Goal: Information Seeking & Learning: Learn about a topic

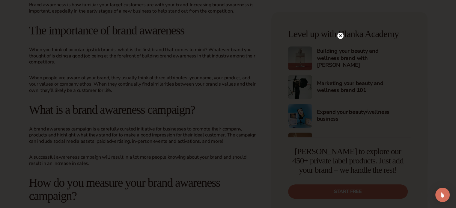
scroll to position [450, 0]
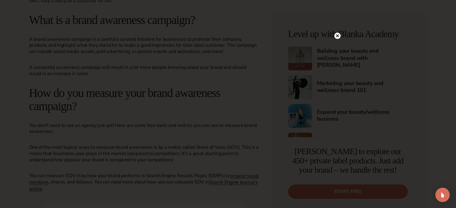
click at [339, 21] on div at bounding box center [228, 104] width 456 height 208
click at [337, 35] on icon at bounding box center [337, 35] width 3 height 3
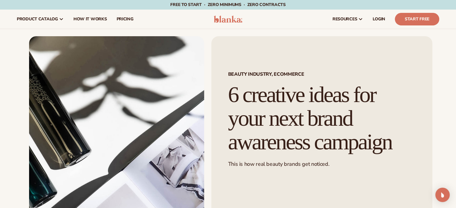
scroll to position [0, 0]
